Goal: Information Seeking & Learning: Learn about a topic

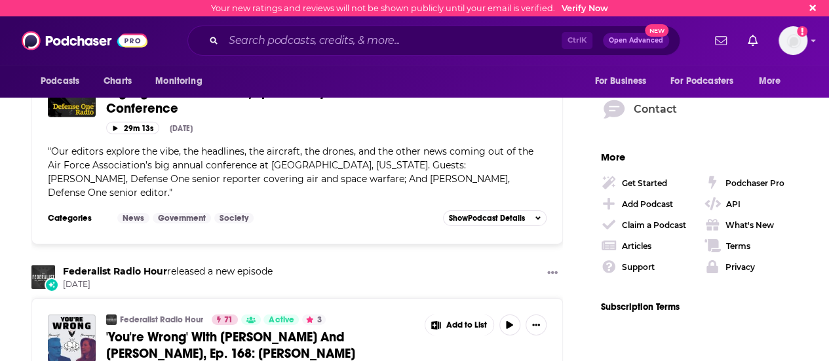
scroll to position [2031, 0]
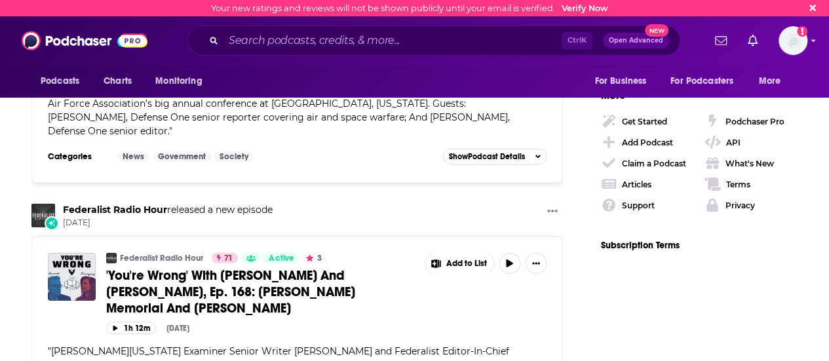
drag, startPoint x: 310, startPoint y: 30, endPoint x: 303, endPoint y: 37, distance: 9.3
click at [308, 29] on div "Ctrl K Open Advanced New" at bounding box center [433, 41] width 493 height 30
click at [300, 53] on div "Ctrl K Open Advanced New" at bounding box center [433, 41] width 493 height 30
click at [278, 48] on input "Search podcasts, credits, & more..." at bounding box center [392, 40] width 338 height 21
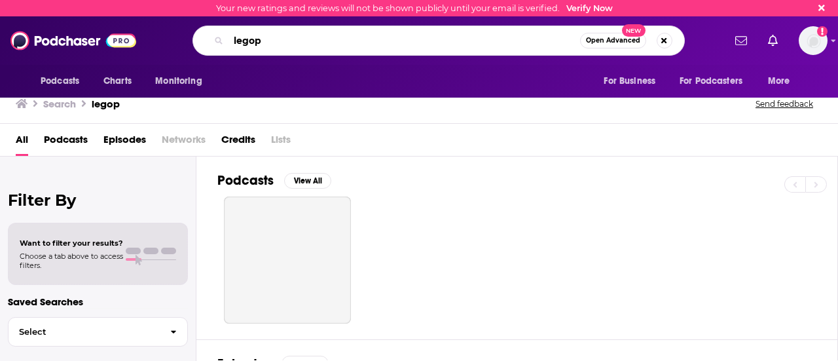
click at [279, 47] on input "legop" at bounding box center [405, 40] width 352 height 21
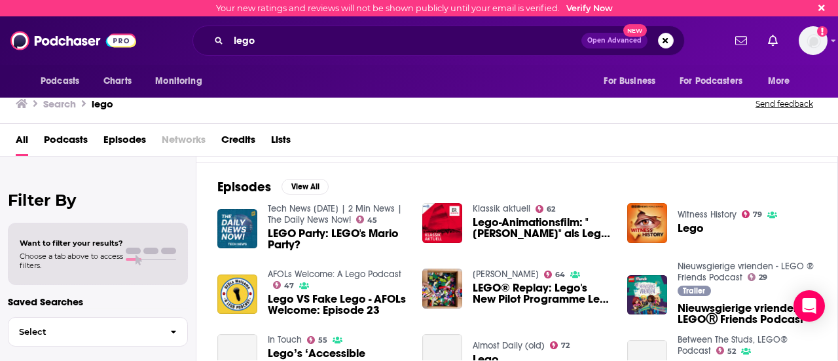
scroll to position [178, 0]
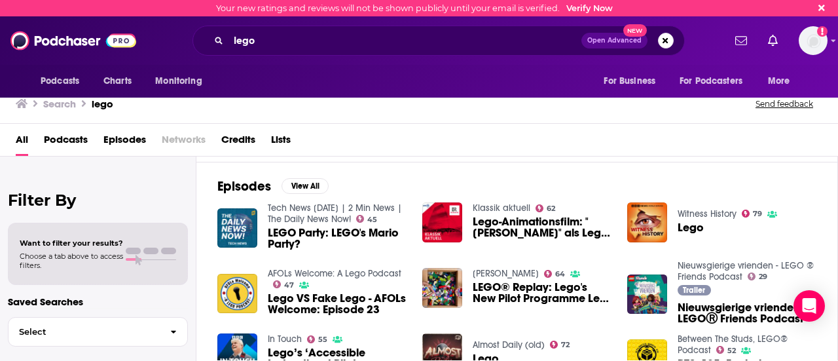
click at [469, 144] on div "Episodes View All Tech News [DATE] | 2 Min News | The Daily News Now! 45 LEGO P…" at bounding box center [518, 282] width 642 height 240
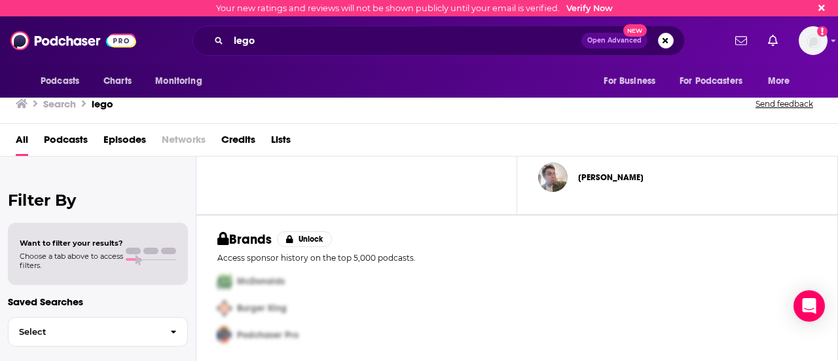
scroll to position [0, 0]
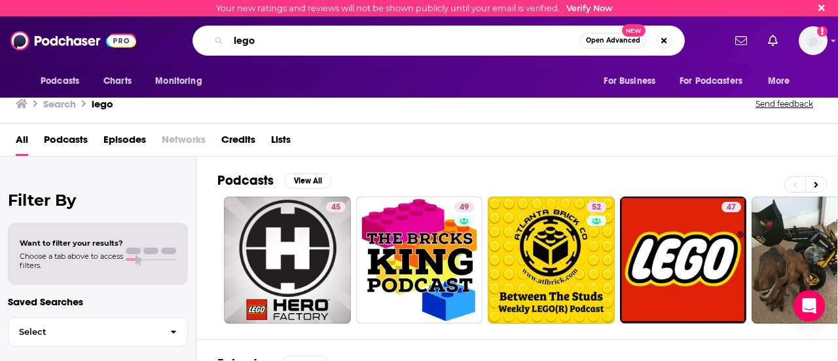
click at [262, 47] on input "lego" at bounding box center [405, 40] width 352 height 21
type input "family"
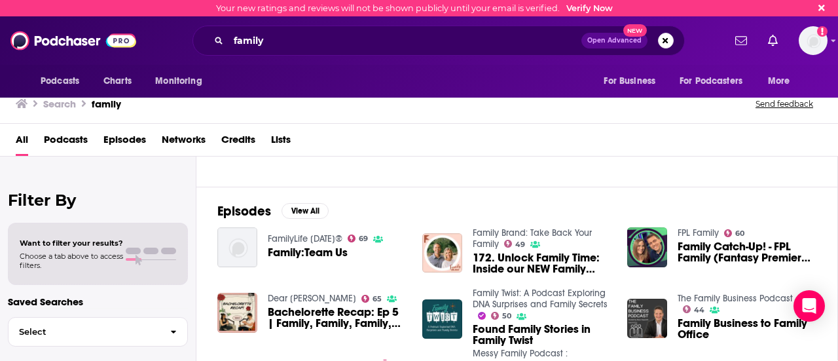
scroll to position [155, 0]
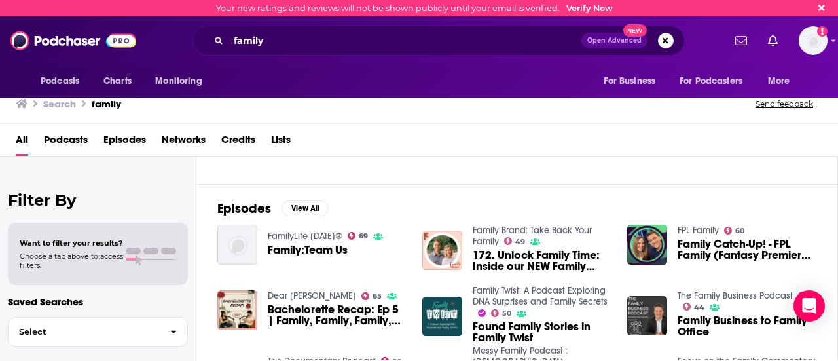
click at [363, 144] on div "Episodes View All FamilyLife [DATE]® 69 Family:Team Us Family Brand: Take Back …" at bounding box center [518, 304] width 642 height 240
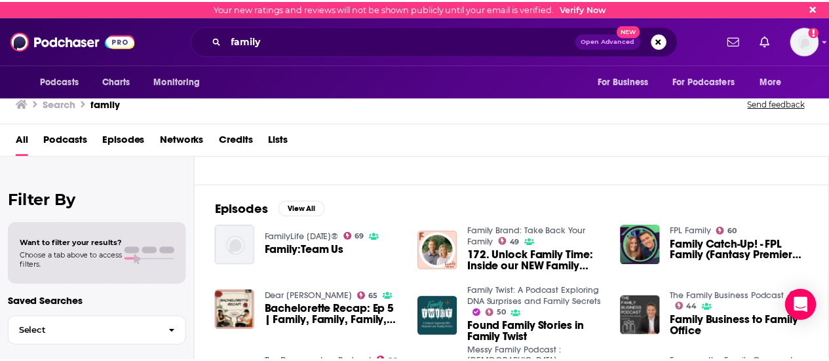
scroll to position [152, 0]
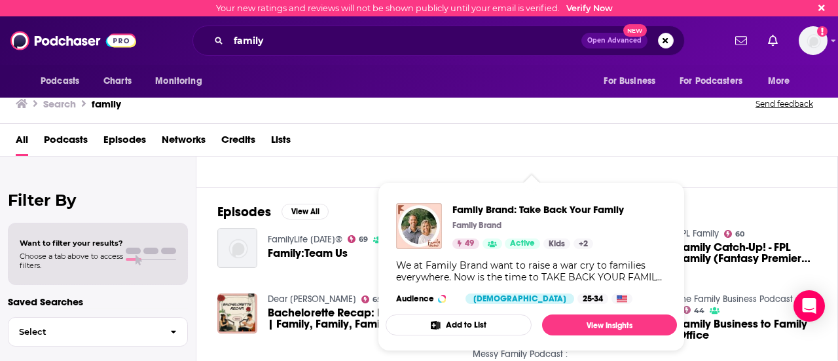
click at [479, 144] on div "Family Brand: Take Back Your Family Family Brand 49 Active Kids + 2" at bounding box center [539, 226] width 172 height 46
drag, startPoint x: 471, startPoint y: 217, endPoint x: 468, endPoint y: 209, distance: 8.3
click at [468, 144] on div "Family Brand: Take Back Your Family Family Brand 49 Active Kids + 2" at bounding box center [539, 226] width 172 height 46
click at [468, 144] on span "Family Brand: Take Back Your Family" at bounding box center [539, 209] width 172 height 12
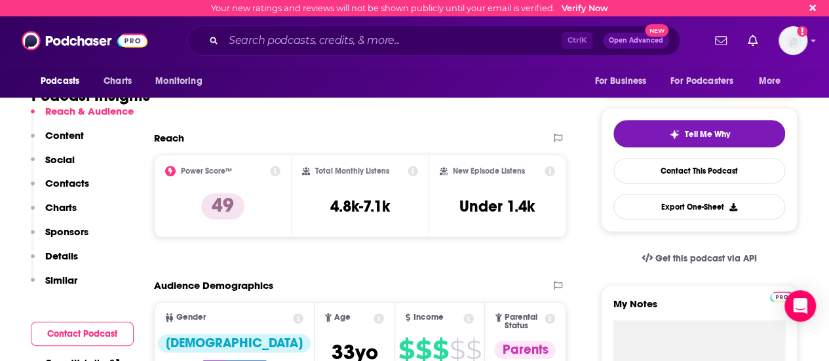
scroll to position [247, 0]
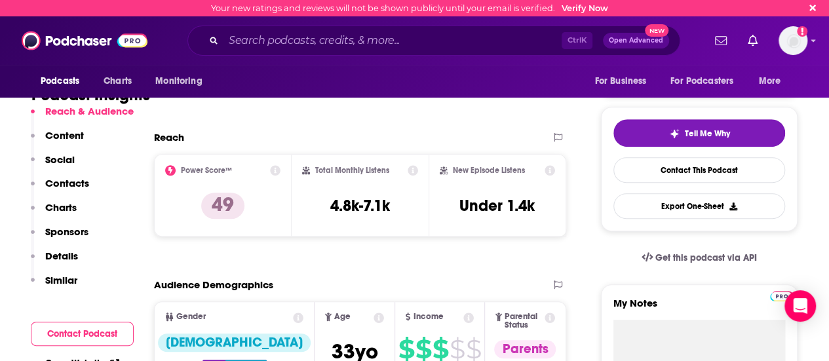
click at [69, 144] on p "Social" at bounding box center [59, 159] width 29 height 12
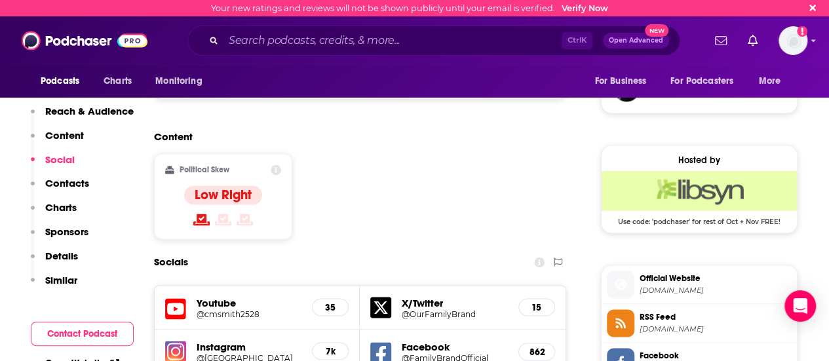
scroll to position [967, 0]
click at [174, 144] on img at bounding box center [175, 350] width 21 height 21
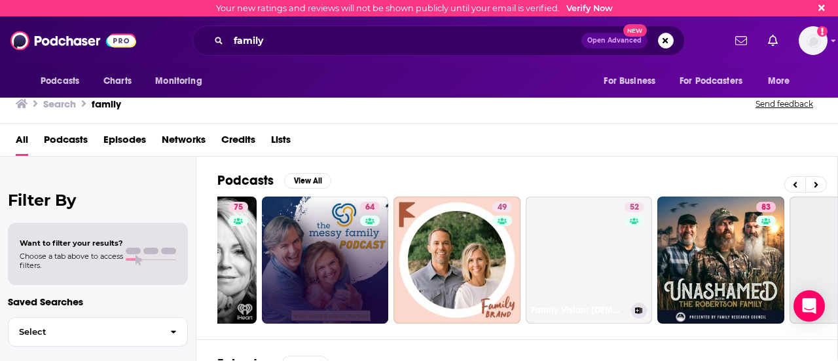
scroll to position [0, 359]
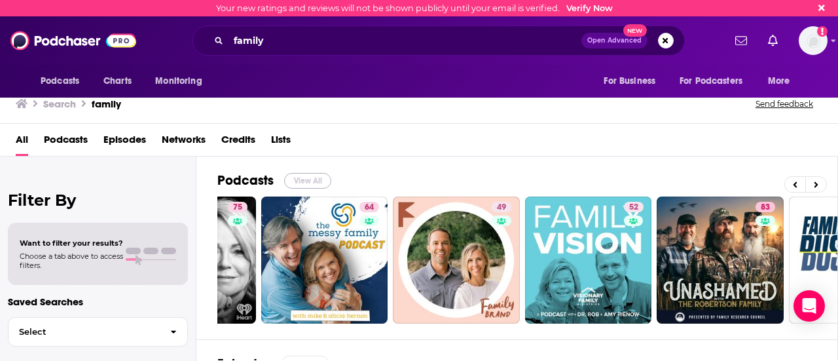
click at [289, 144] on button "View All" at bounding box center [307, 181] width 47 height 16
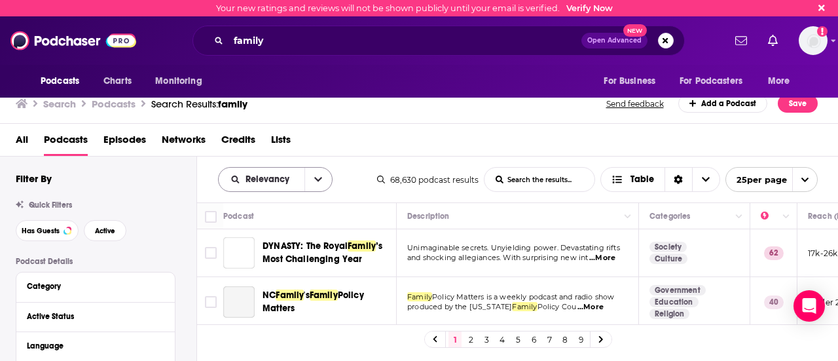
click at [317, 144] on icon "open menu" at bounding box center [318, 180] width 8 height 5
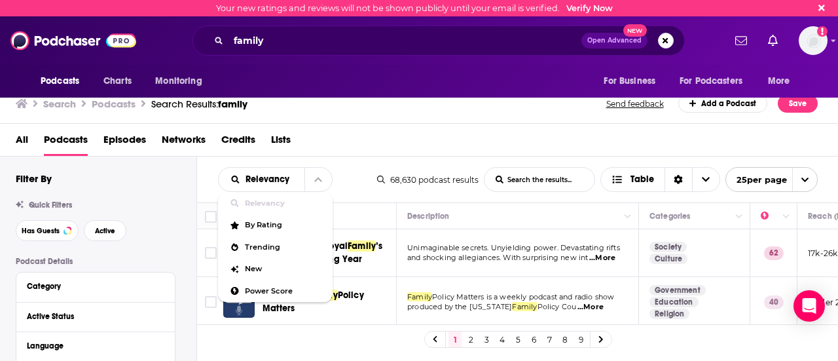
click at [406, 144] on div "Relevancy Relevancy By Rating Trending New Power Score List Search Input Search…" at bounding box center [518, 180] width 642 height 46
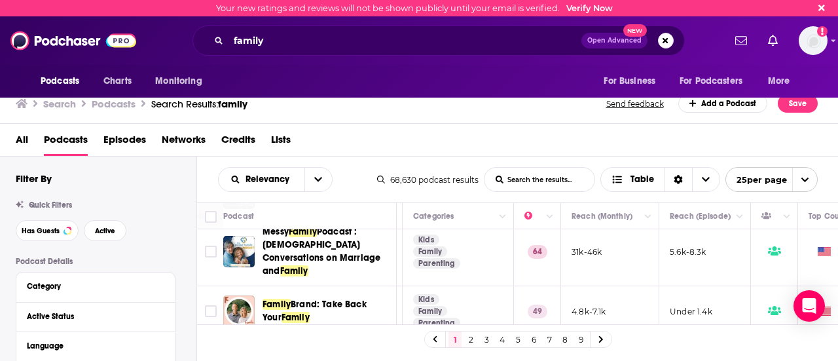
scroll to position [158, 239]
click at [502, 144] on div at bounding box center [646, 216] width 10 height 16
click at [502, 144] on button "Column Actions" at bounding box center [646, 217] width 16 height 16
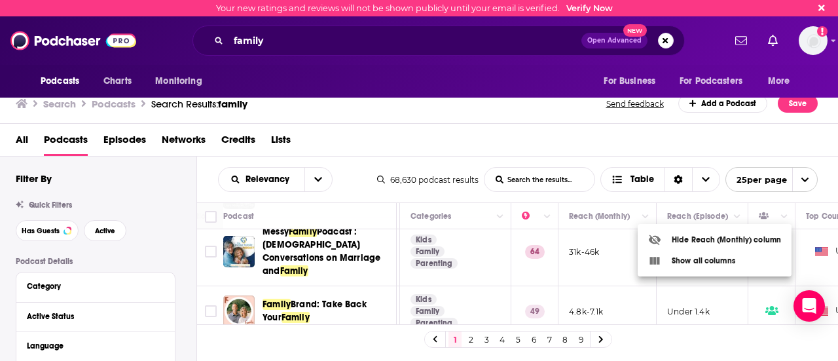
click at [502, 144] on div at bounding box center [419, 180] width 838 height 361
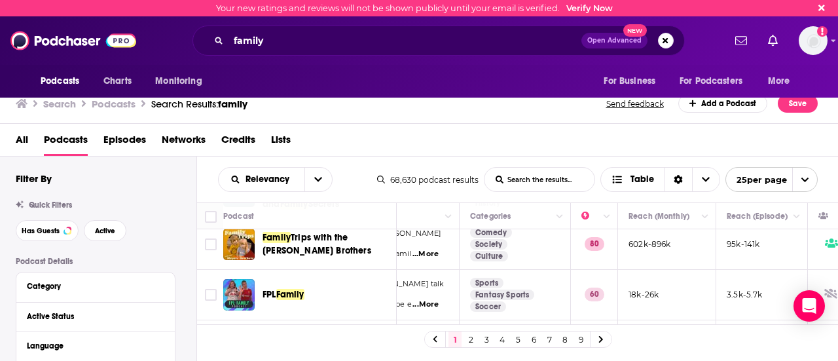
scroll to position [561, 179]
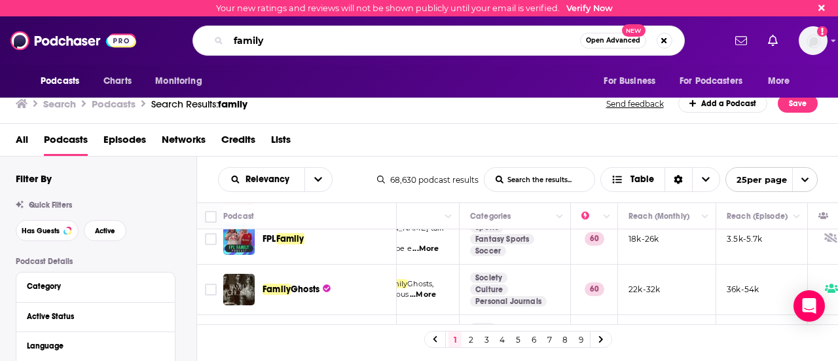
click at [269, 40] on input "family" at bounding box center [405, 40] width 352 height 21
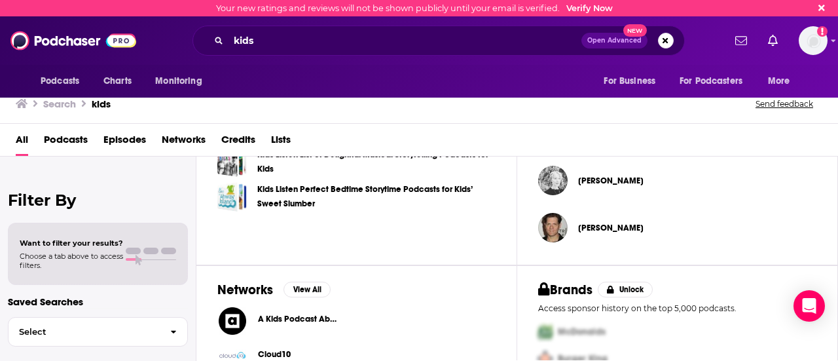
scroll to position [557, 0]
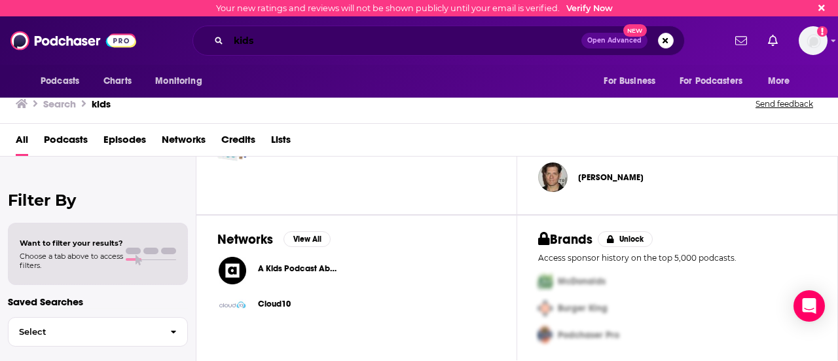
click at [266, 40] on input "kids" at bounding box center [405, 40] width 353 height 21
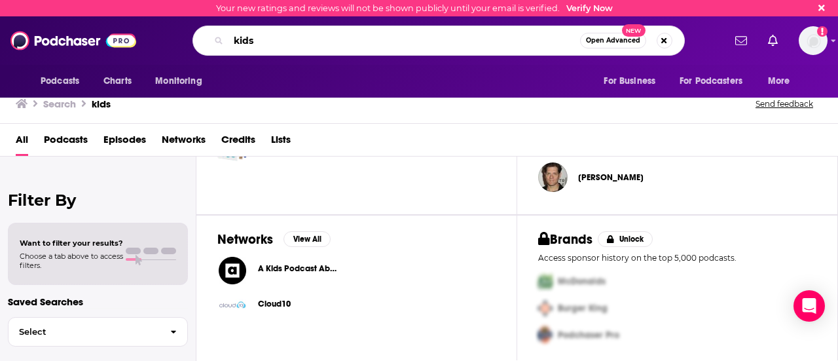
click at [266, 40] on input "kids" at bounding box center [405, 40] width 352 height 21
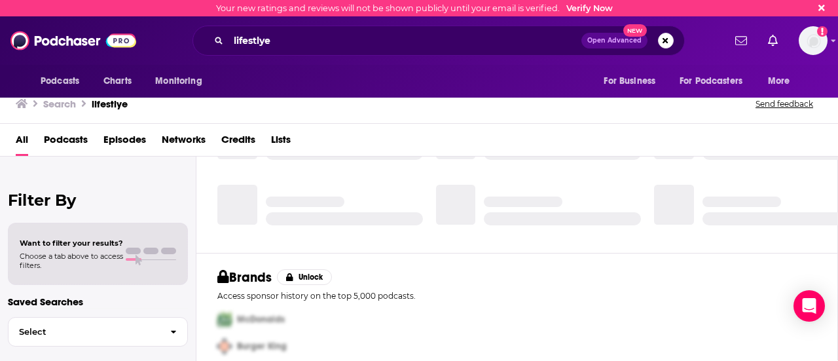
scroll to position [365, 0]
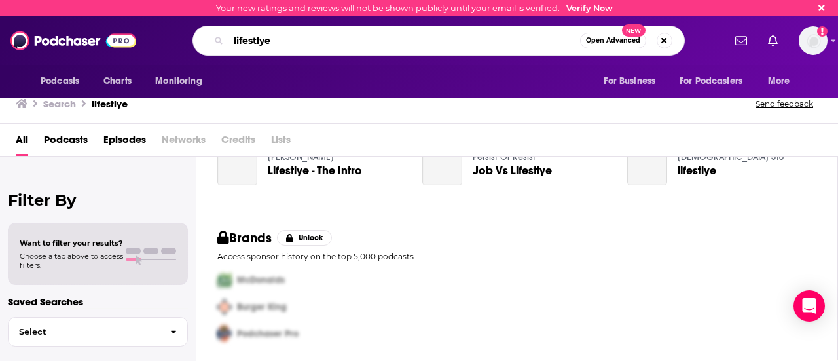
click at [288, 41] on input "lifestlye" at bounding box center [405, 40] width 352 height 21
type input "lifestyle"
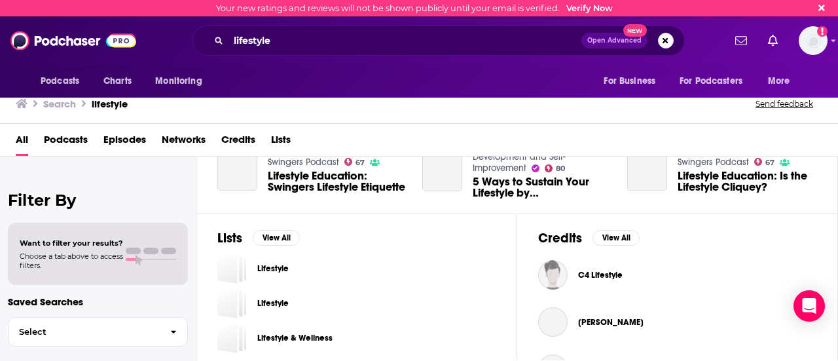
scroll to position [189, 0]
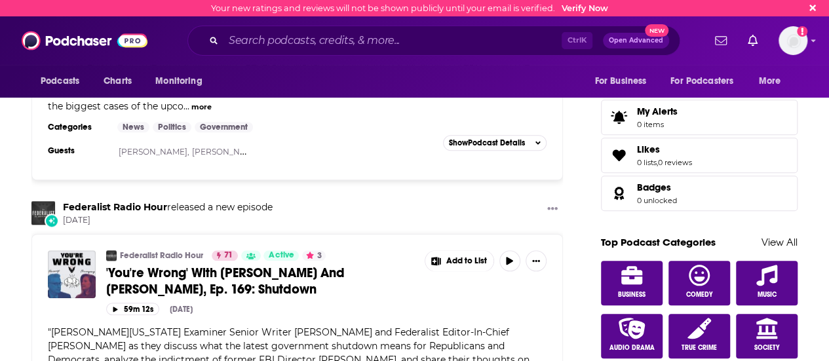
scroll to position [655, 0]
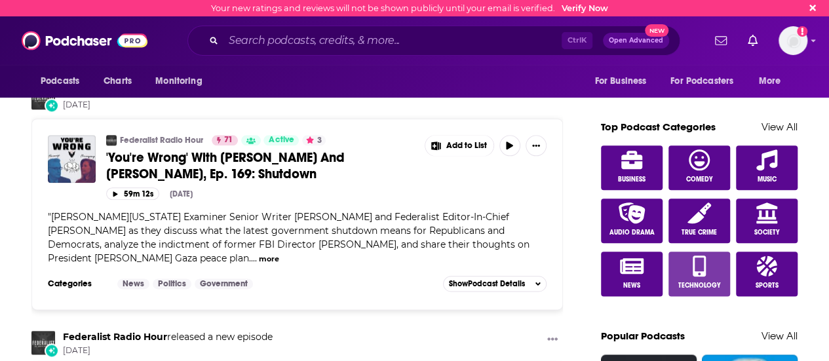
click at [692, 272] on link "Technology" at bounding box center [699, 274] width 62 height 45
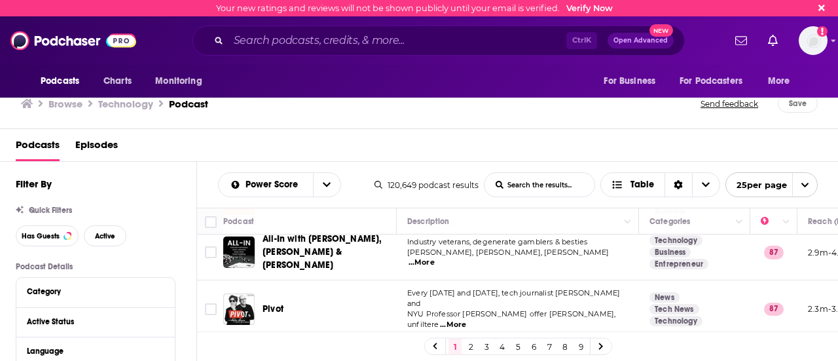
scroll to position [328, 0]
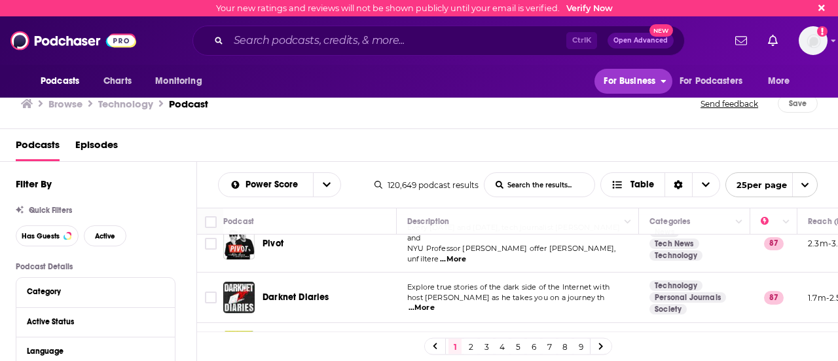
click at [637, 76] on span "For Business" at bounding box center [630, 81] width 52 height 18
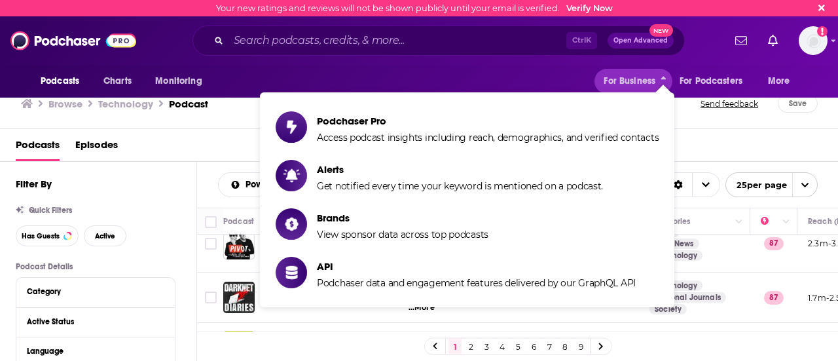
click at [202, 142] on div "Podcasts Episodes" at bounding box center [422, 147] width 813 height 27
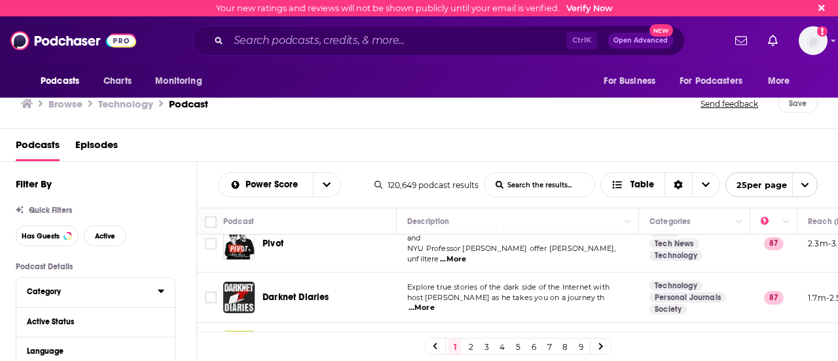
click at [81, 290] on div "Category" at bounding box center [88, 291] width 122 height 9
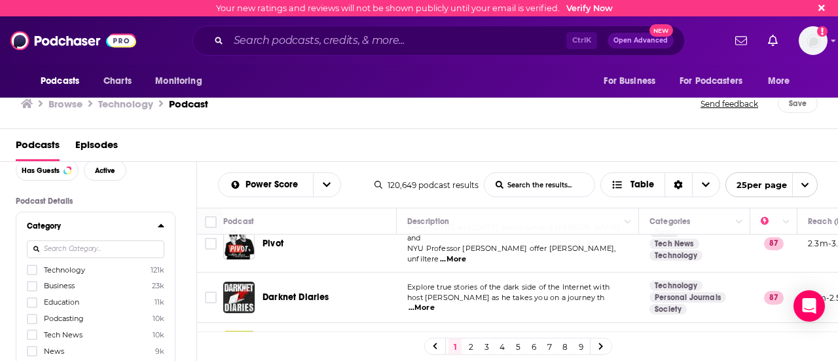
click at [73, 250] on input at bounding box center [96, 249] width 138 height 18
type input "l"
click at [41, 301] on label "Education 11k" at bounding box center [96, 302] width 138 height 11
click at [32, 307] on input "multiSelectOption-education-2" at bounding box center [32, 307] width 0 height 0
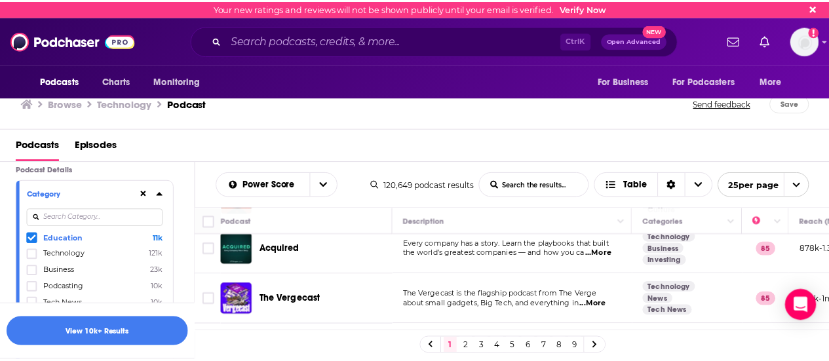
scroll to position [524, 0]
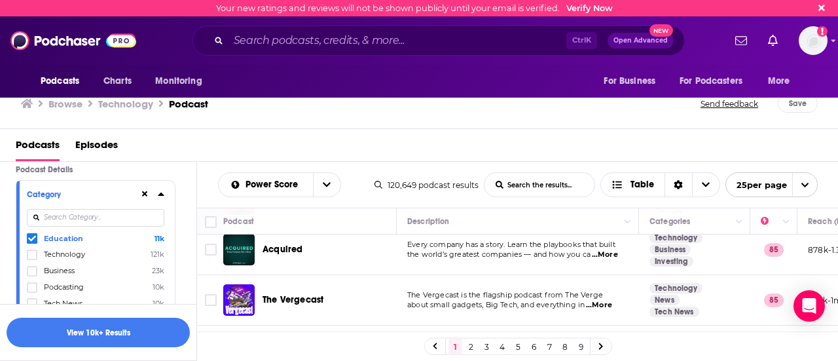
click at [601, 300] on span "...More" at bounding box center [599, 305] width 26 height 10
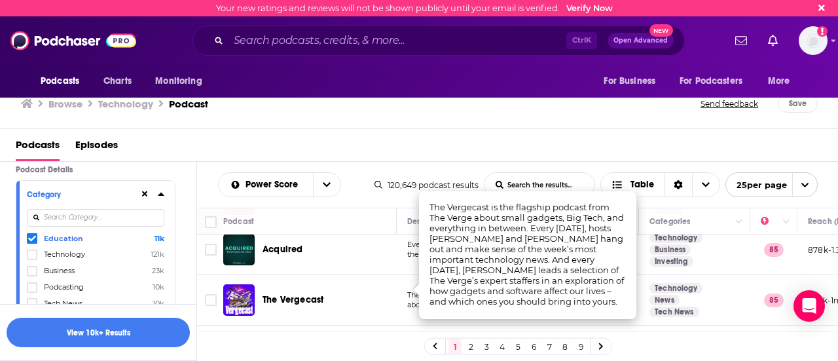
click at [288, 281] on div "Your new ratings and reviews will not be shown publicly until your email is ver…" at bounding box center [419, 180] width 838 height 361
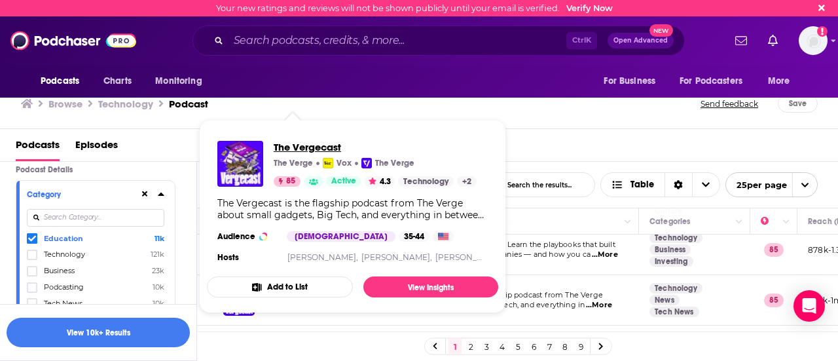
click at [314, 146] on span "The Vergecast" at bounding box center [375, 147] width 203 height 12
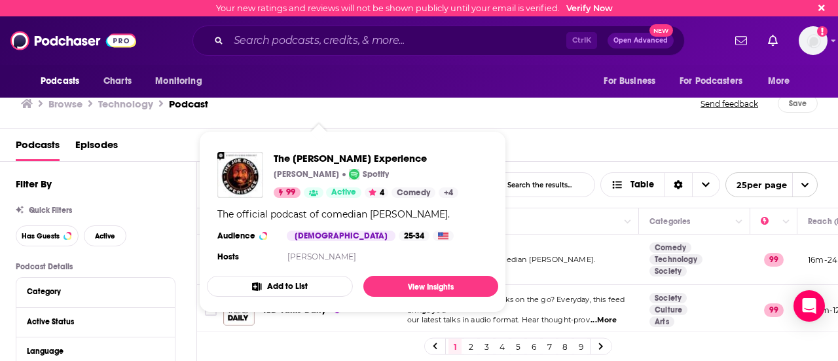
click at [284, 62] on div "Podcasts Charts Monitoring Ctrl K Open Advanced New For Business For Podcasters…" at bounding box center [419, 40] width 838 height 48
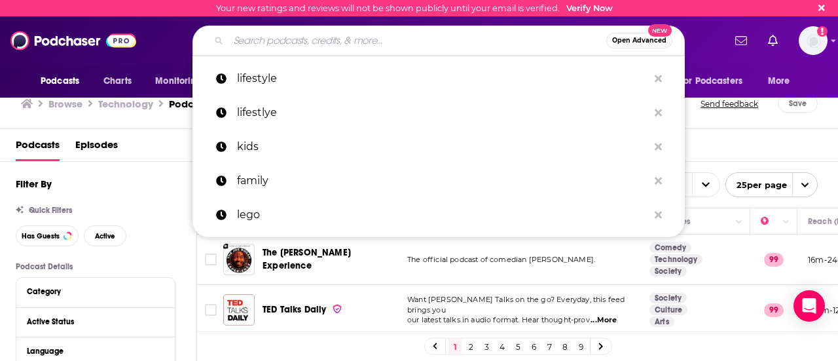
click at [282, 48] on input "Search podcasts, credits, & more..." at bounding box center [418, 40] width 378 height 21
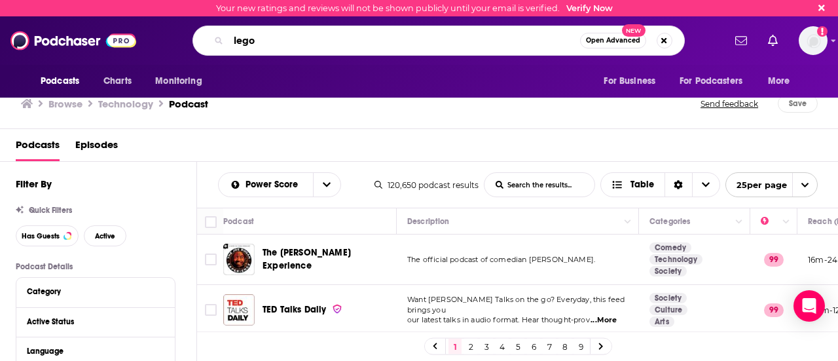
type input "lego"
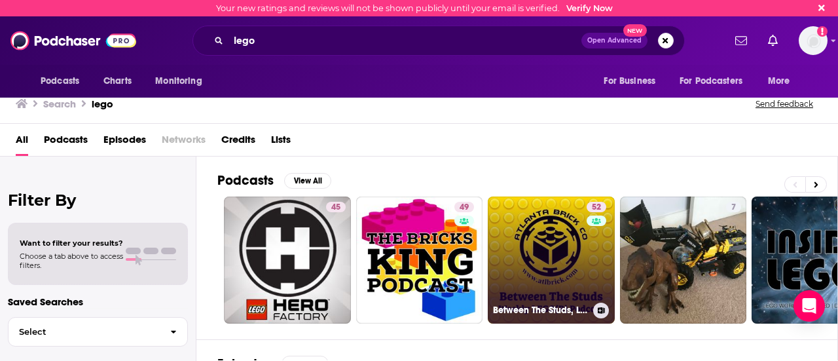
click at [521, 238] on link "52 Between The Studs, LEGO® Podcast" at bounding box center [551, 260] width 127 height 127
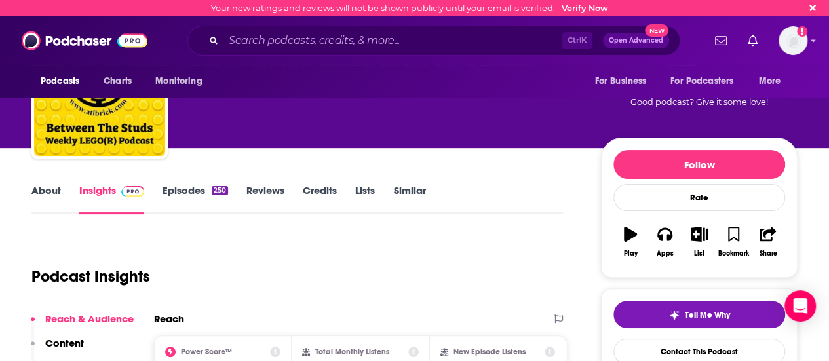
scroll to position [66, 0]
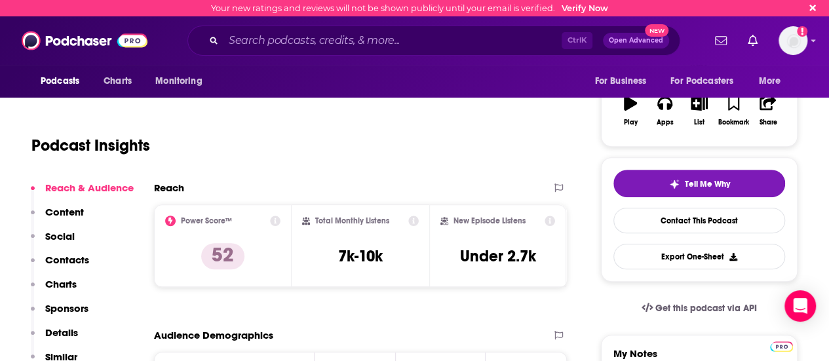
click at [76, 261] on p "Contacts" at bounding box center [67, 259] width 44 height 12
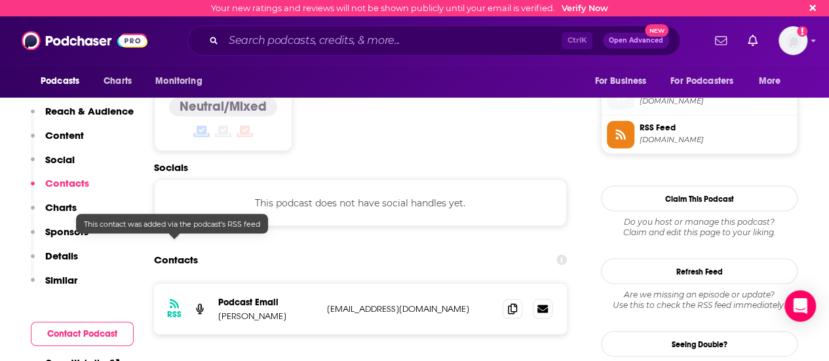
scroll to position [1054, 0]
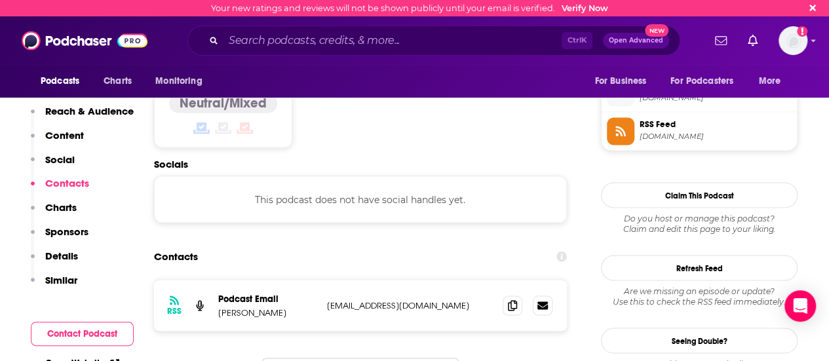
click at [56, 278] on p "Similar" at bounding box center [61, 280] width 32 height 12
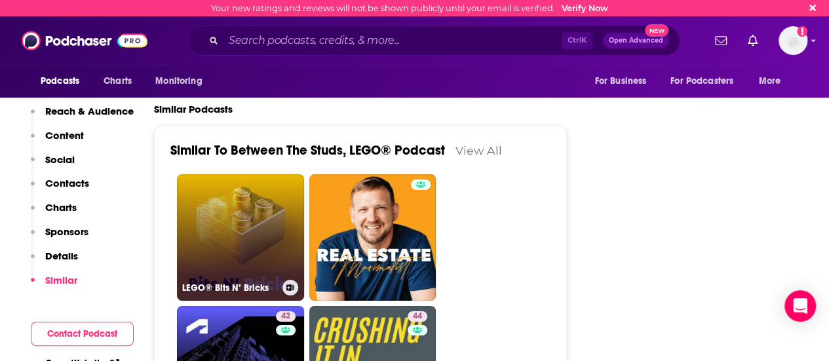
scroll to position [2171, 0]
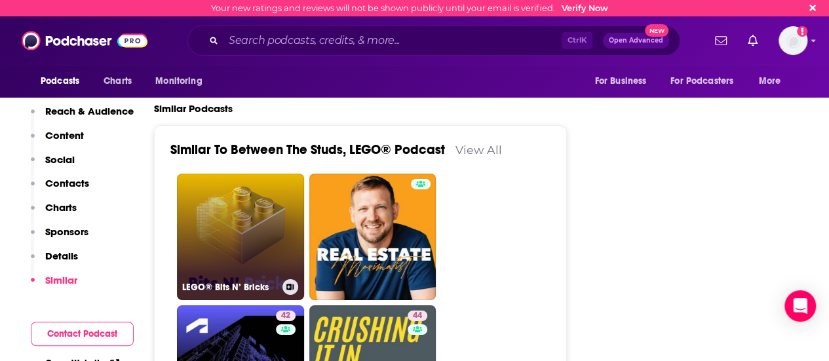
click at [260, 174] on link "LEGO® Bits N’ Bricks" at bounding box center [240, 237] width 127 height 127
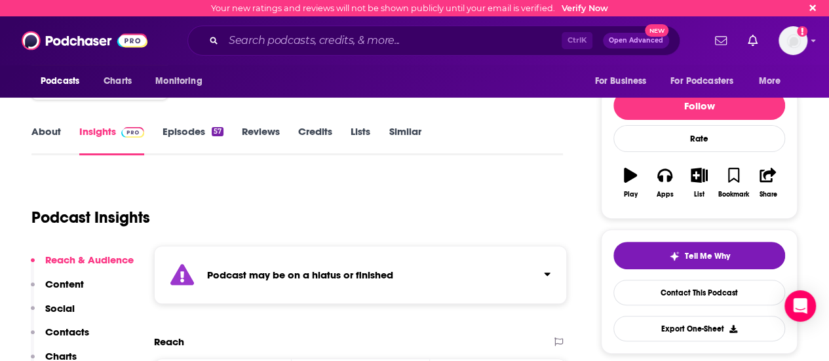
scroll to position [66, 0]
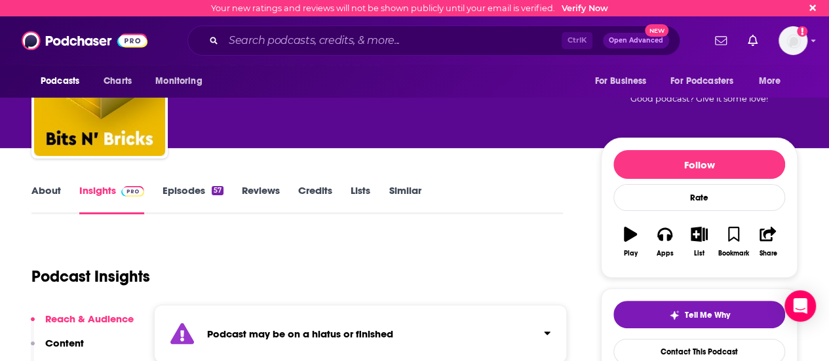
type input "https://www.podchaser.com/podcasts/between-the-studs-lego-podcast-1577268"
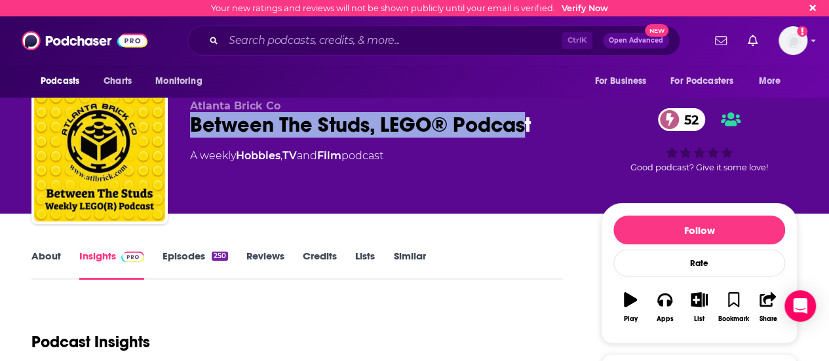
drag, startPoint x: 523, startPoint y: 130, endPoint x: 177, endPoint y: 121, distance: 346.6
click at [177, 121] on div "Atlanta Brick Co Between The Studs, LEGO® Podcast 52 A weekly Hobbies , TV and …" at bounding box center [414, 158] width 766 height 141
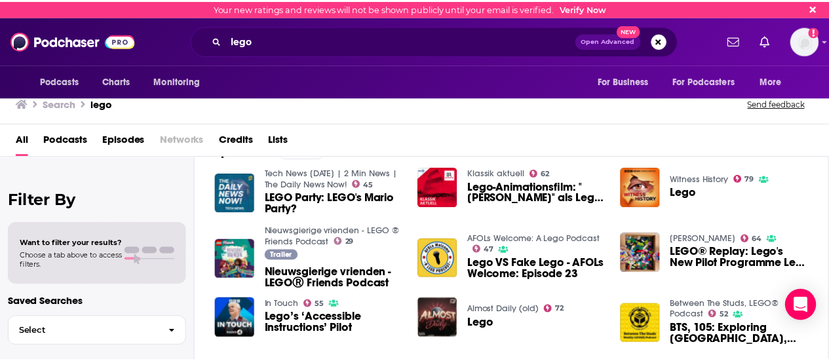
scroll to position [213, 0]
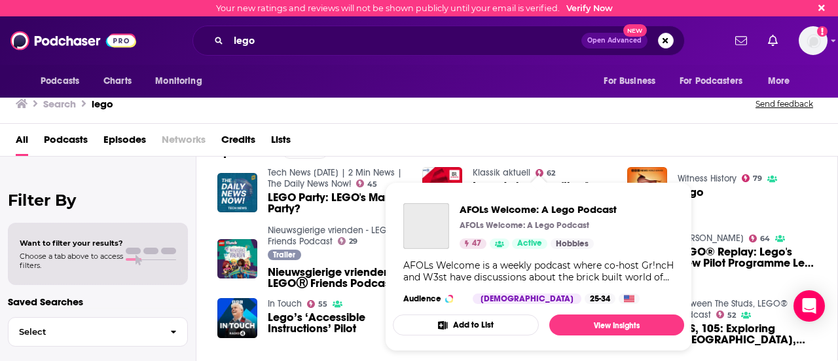
click at [566, 234] on div "AFOLs Welcome: A Lego Podcast AFOLs Welcome: A Lego Podcast 47 Active Hobbies" at bounding box center [538, 226] width 157 height 46
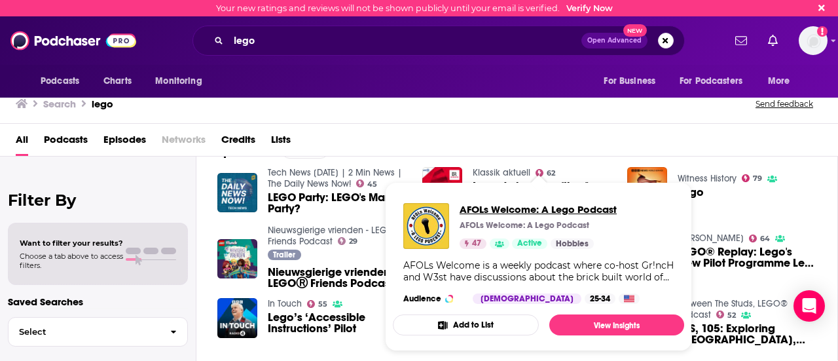
click at [554, 206] on span "AFOLs Welcome: A Lego Podcast" at bounding box center [538, 209] width 157 height 12
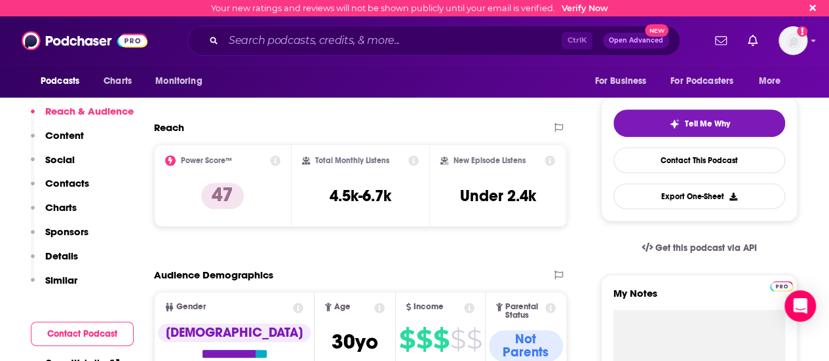
scroll to position [257, 0]
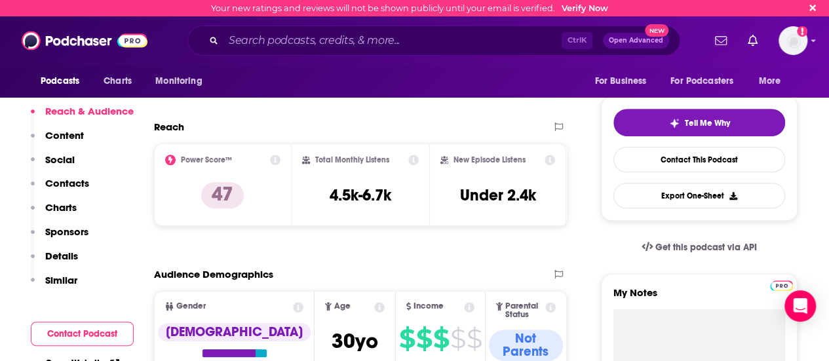
click at [83, 189] on p "Contacts" at bounding box center [67, 183] width 44 height 12
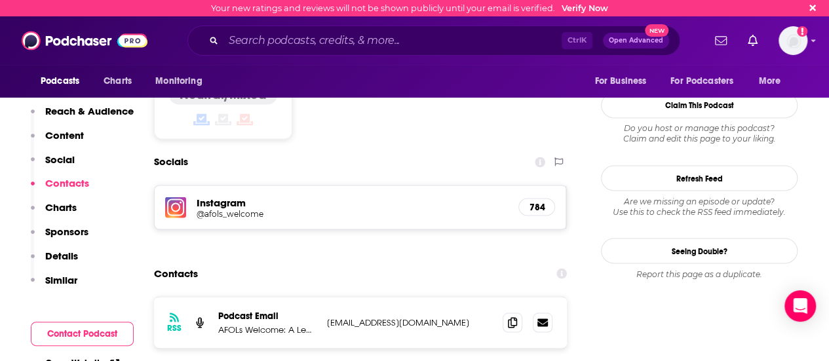
scroll to position [1064, 0]
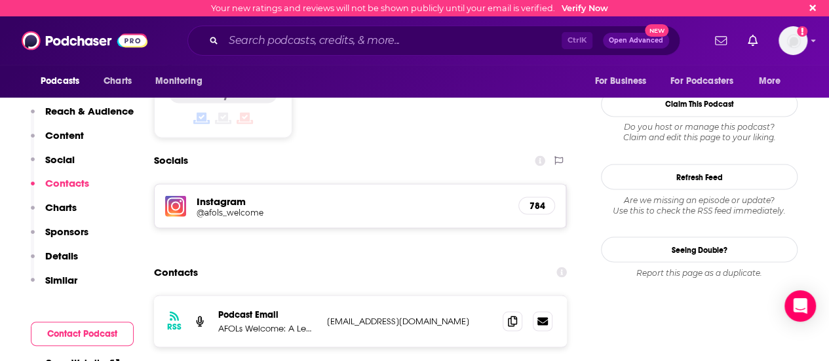
click at [241, 207] on h5 "@afols_welcome" at bounding box center [302, 212] width 210 height 10
